Goal: Register for event/course

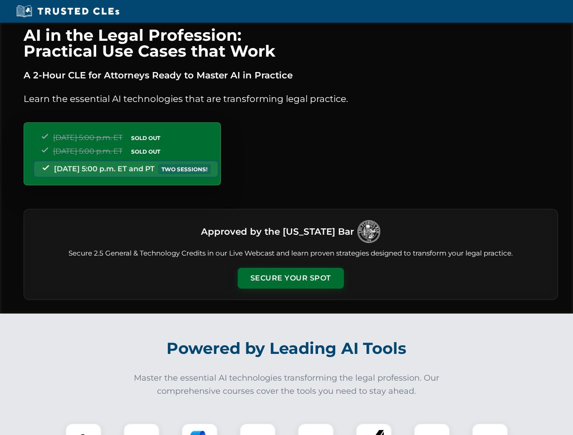
click at [290, 278] on button "Secure Your Spot" at bounding box center [291, 278] width 106 height 21
click at [83, 429] on img at bounding box center [83, 441] width 26 height 26
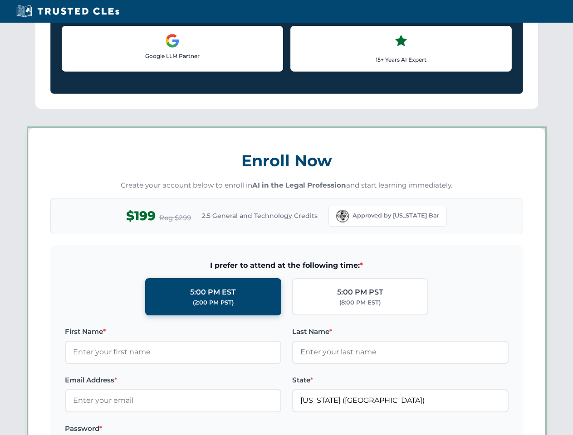
click at [199, 429] on label "Password *" at bounding box center [173, 428] width 216 height 11
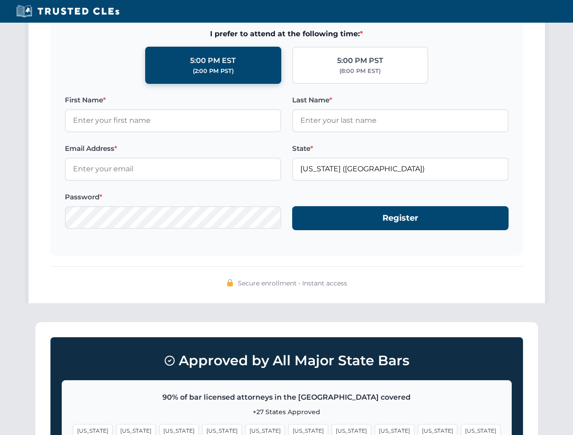
click at [418, 429] on span "[US_STATE]" at bounding box center [437, 430] width 39 height 13
